Goal: Transaction & Acquisition: Purchase product/service

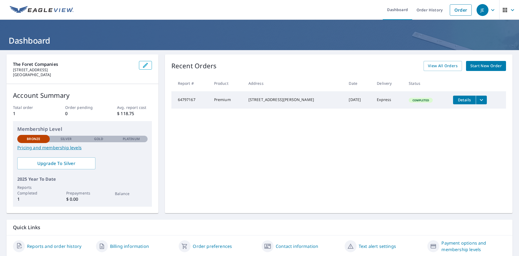
click at [481, 64] on span "Start New Order" at bounding box center [486, 65] width 31 height 7
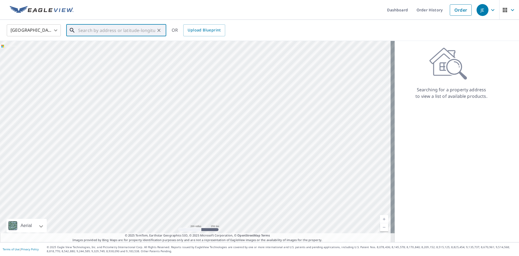
click at [108, 31] on input "text" at bounding box center [116, 30] width 77 height 15
click at [108, 29] on input "text" at bounding box center [116, 30] width 77 height 15
click at [82, 31] on input "text" at bounding box center [116, 30] width 77 height 15
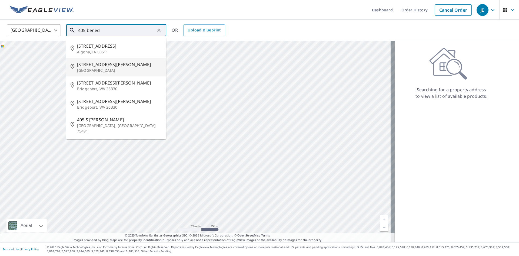
click at [106, 67] on span "[STREET_ADDRESS][PERSON_NAME]" at bounding box center [119, 64] width 85 height 6
type input "[STREET_ADDRESS][PERSON_NAME]"
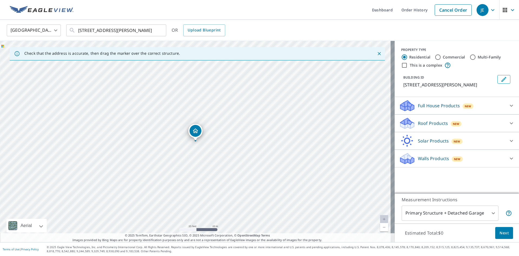
click at [429, 122] on p "Roof Products" at bounding box center [433, 123] width 30 height 6
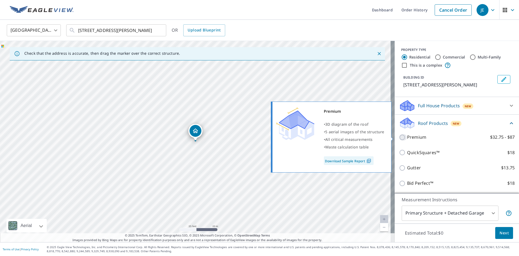
click at [399, 137] on input "Premium $32.75 - $87" at bounding box center [403, 137] width 8 height 6
checkbox input "true"
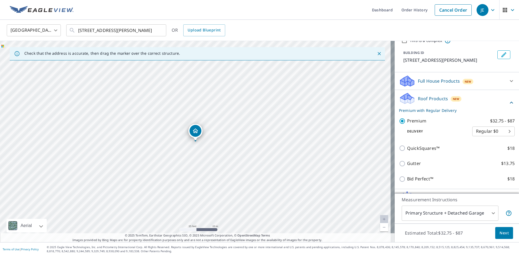
scroll to position [55, 0]
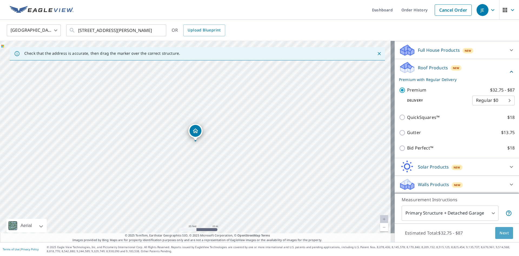
click at [501, 234] on span "Next" at bounding box center [504, 232] width 9 height 7
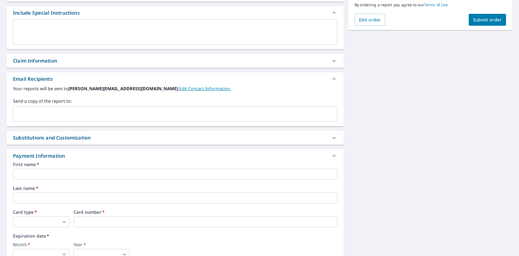
scroll to position [162, 0]
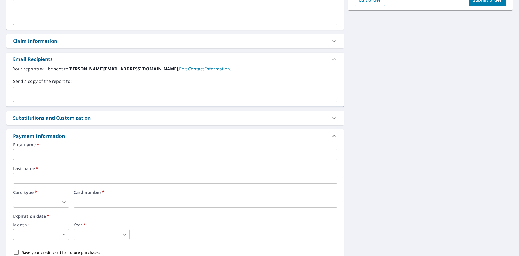
click at [62, 157] on input "text" at bounding box center [175, 154] width 325 height 11
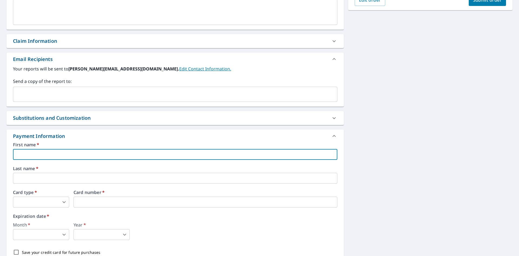
type input "[PERSON_NAME]"
click at [34, 177] on input "text" at bounding box center [175, 178] width 325 height 11
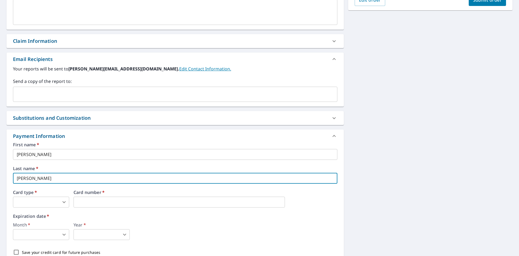
type input "[PERSON_NAME]"
click at [47, 203] on body "JE JE Dashboard Order History Cancel Order JE Dashboard / Finalize Order Finali…" at bounding box center [259, 128] width 519 height 256
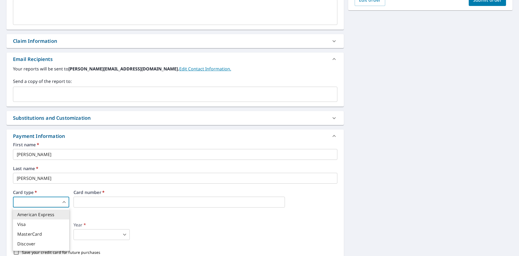
click at [22, 224] on li "Visa" at bounding box center [41, 224] width 56 height 10
type input "2"
click at [110, 207] on iframe at bounding box center [179, 201] width 211 height 11
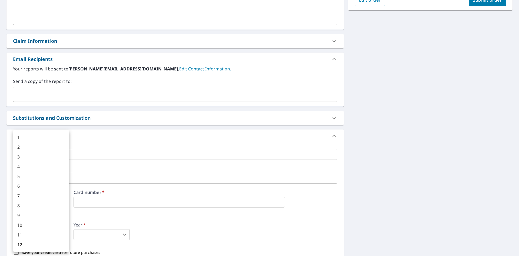
click at [47, 239] on body "JE JE Dashboard Order History Cancel Order JE Dashboard / Finalize Order Finali…" at bounding box center [259, 128] width 519 height 256
drag, startPoint x: 18, startPoint y: 234, endPoint x: 24, endPoint y: 234, distance: 5.7
click at [18, 234] on li "11" at bounding box center [41, 235] width 56 height 10
type input "11"
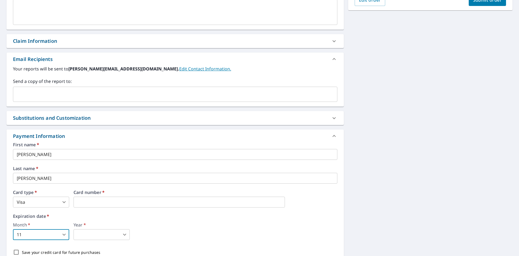
click at [108, 234] on body "JE JE Dashboard Order History Cancel Order JE Dashboard / Finalize Order Finali…" at bounding box center [259, 128] width 519 height 256
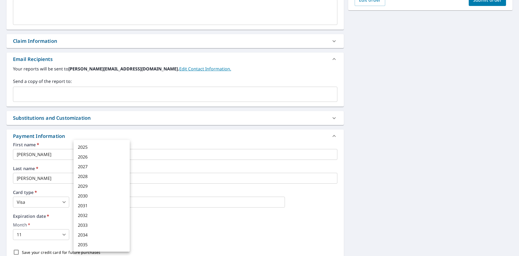
click at [88, 168] on li "2027" at bounding box center [102, 166] width 56 height 10
type input "2027"
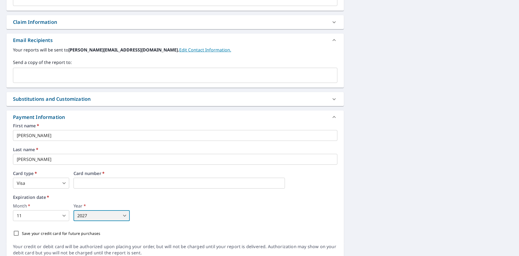
scroll to position [204, 0]
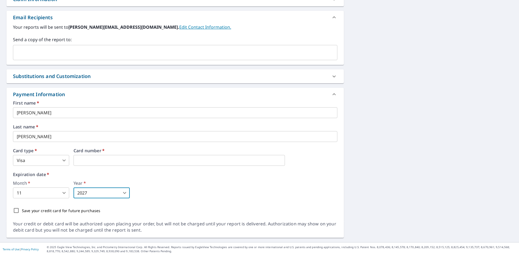
click at [16, 210] on input "Save your credit card for future purchases" at bounding box center [16, 209] width 11 height 11
checkbox input "true"
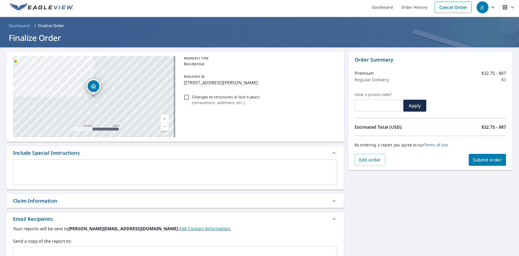
scroll to position [0, 0]
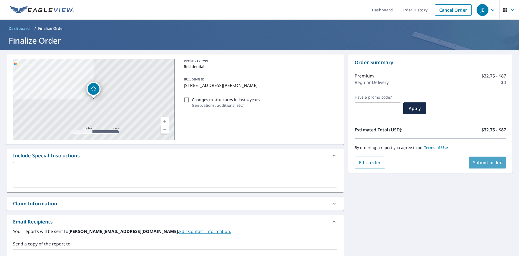
click at [486, 163] on span "Submit order" at bounding box center [487, 162] width 29 height 6
